Goal: Transaction & Acquisition: Subscribe to service/newsletter

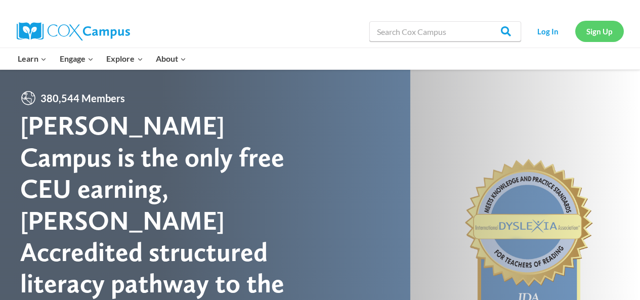
click at [591, 32] on link "Sign Up" at bounding box center [599, 31] width 49 height 21
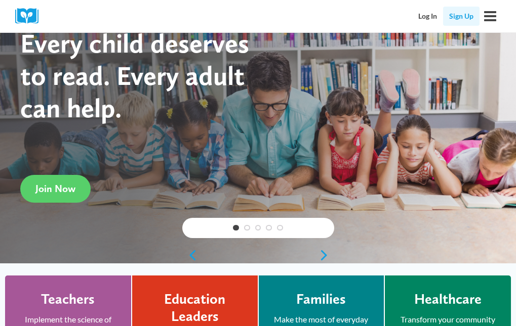
click at [463, 15] on link "Sign Up" at bounding box center [461, 16] width 36 height 19
